Goal: Use online tool/utility: Utilize a website feature to perform a specific function

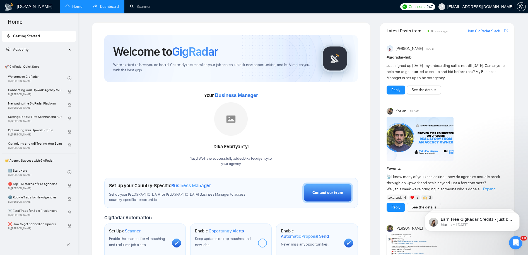
click at [111, 9] on link "Dashboard" at bounding box center [105, 6] width 25 height 5
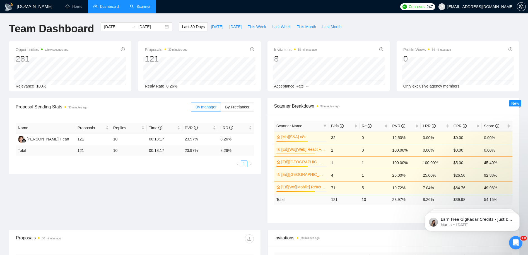
click at [145, 9] on link "Scanner" at bounding box center [140, 6] width 21 height 5
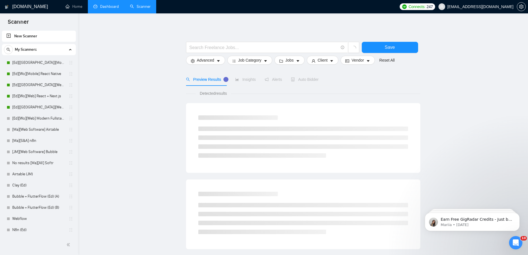
click at [135, 110] on main "Save Advanced Job Category Jobs Client Vendor Reset All Preview Results Insight…" at bounding box center [303, 250] width 432 height 457
click at [35, 131] on link "[Ma][Web Software] Airtable" at bounding box center [38, 129] width 53 height 11
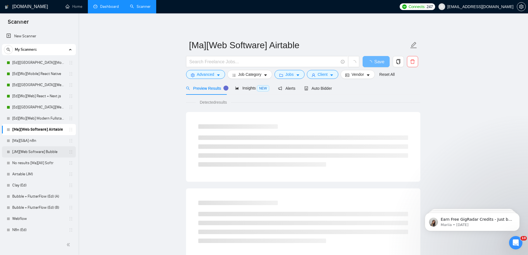
click at [38, 153] on link "[JM][Web Software] Bubble" at bounding box center [38, 152] width 53 height 11
